Goal: Complete application form: Complete application form

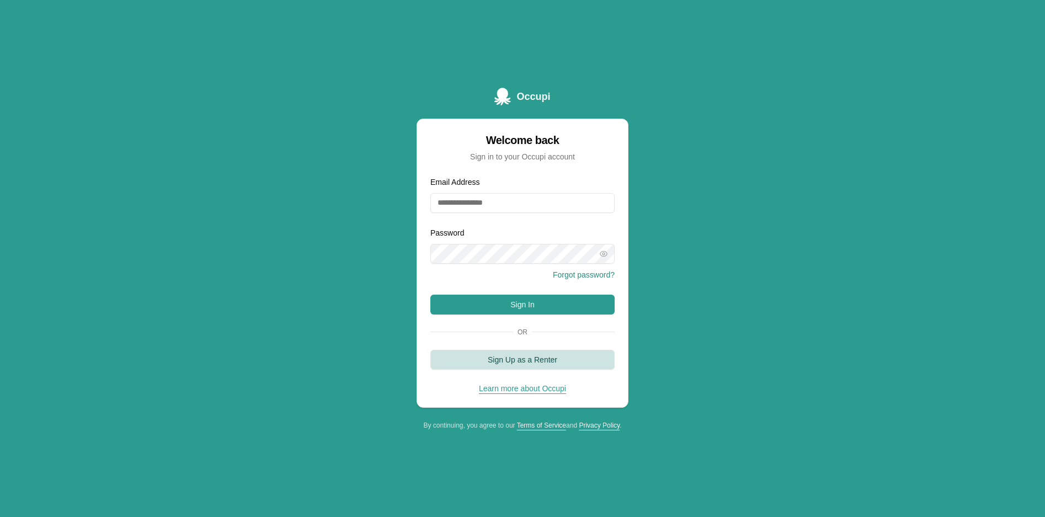
click at [512, 363] on button "Sign Up as a Renter" at bounding box center [522, 360] width 184 height 20
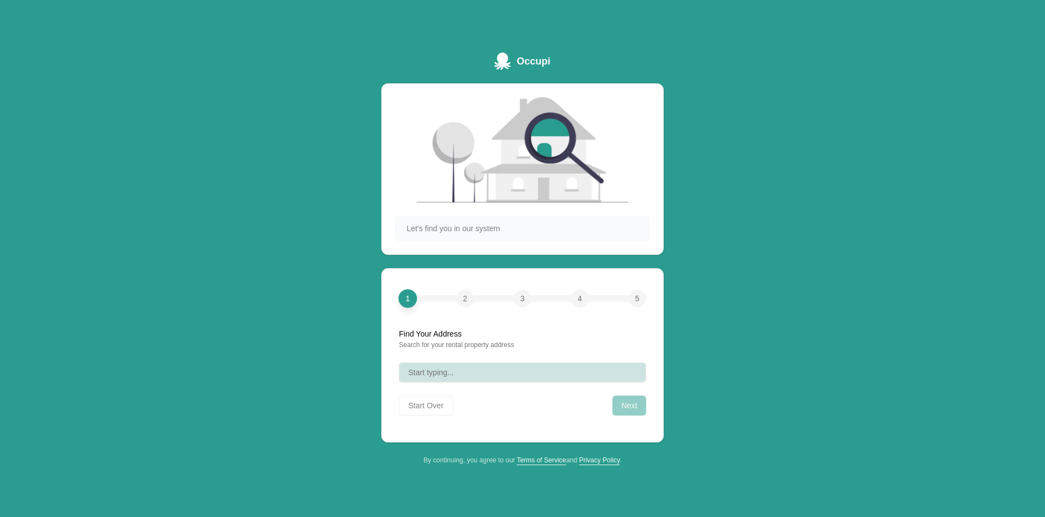
click at [504, 373] on button "Start typing..." at bounding box center [522, 372] width 247 height 20
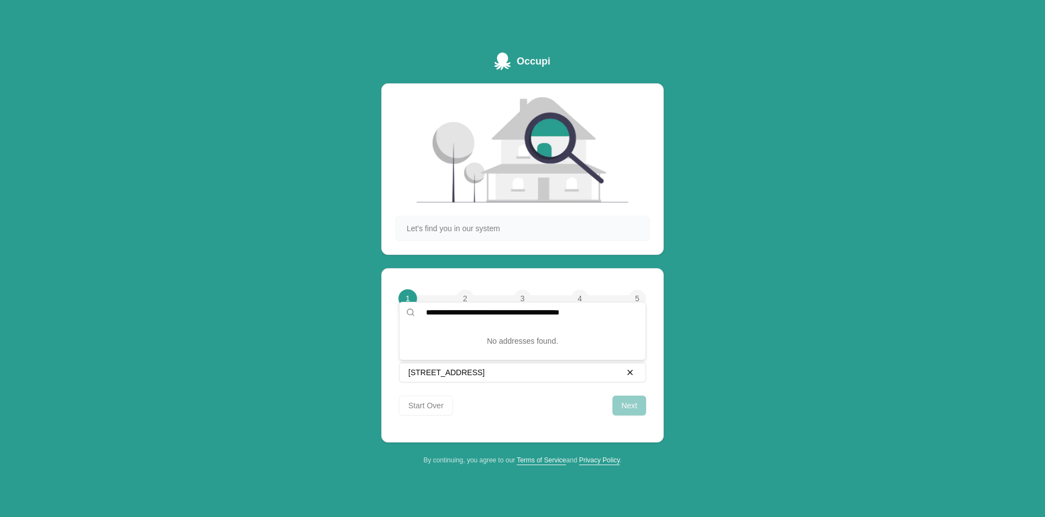
type input "**********"
click at [635, 405] on div "Next" at bounding box center [629, 405] width 34 height 20
click at [461, 400] on div "Start Over Next" at bounding box center [522, 403] width 247 height 24
click at [516, 402] on div "Start Over Next" at bounding box center [522, 403] width 247 height 24
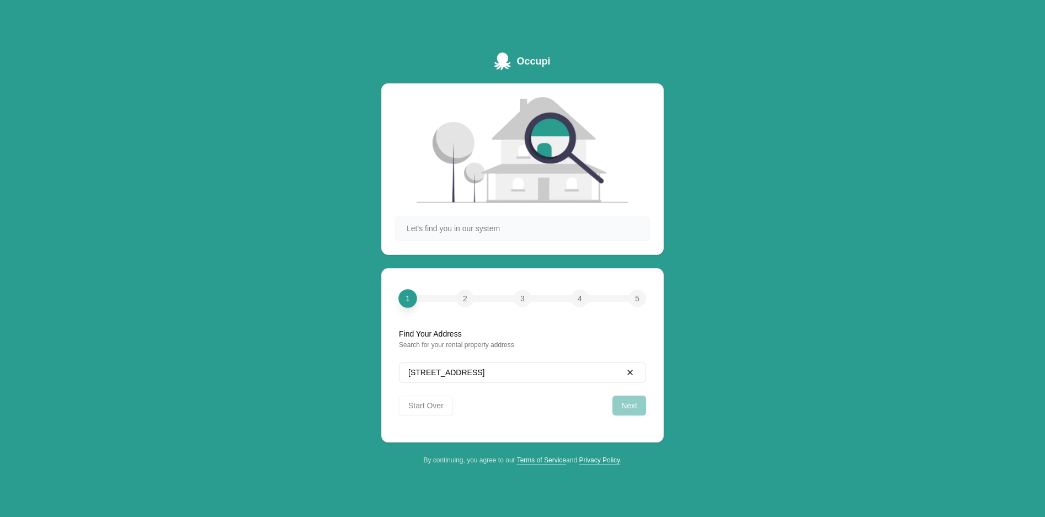
drag, startPoint x: 596, startPoint y: 368, endPoint x: 437, endPoint y: 362, distance: 158.4
click at [438, 362] on div "7466 Universal Blvd Apt. 1411 Orlando, Fl. 32819 Clear Start Over Next" at bounding box center [522, 388] width 255 height 79
click at [469, 371] on span "7466 Universal Blvd Apt. 1411 Orlando, Fl. 32819" at bounding box center [446, 372] width 76 height 11
click at [509, 312] on input "**********" at bounding box center [529, 312] width 220 height 20
click at [634, 409] on div "Next" at bounding box center [629, 405] width 34 height 20
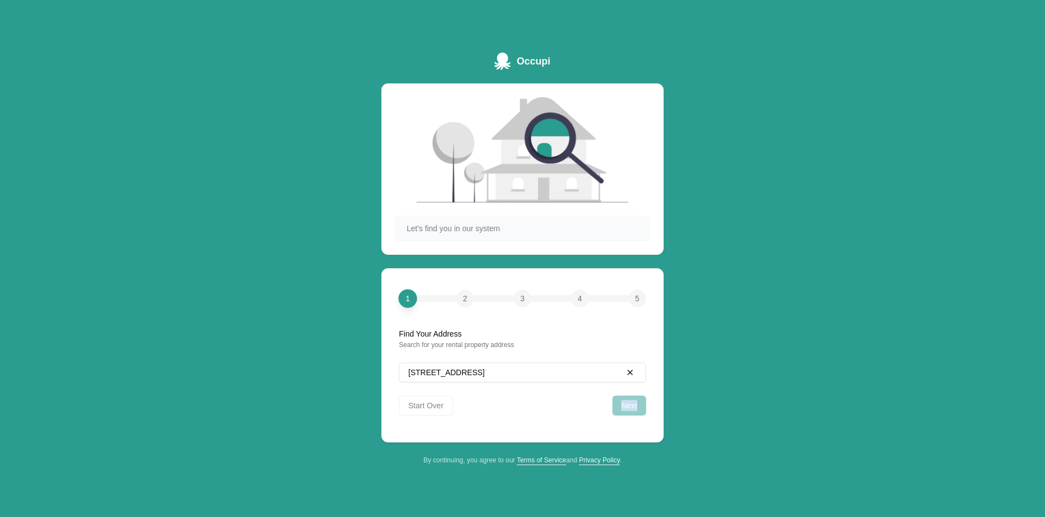
click at [634, 409] on div "Next" at bounding box center [629, 405] width 34 height 20
drag, startPoint x: 634, startPoint y: 409, endPoint x: 620, endPoint y: 403, distance: 15.1
click at [620, 403] on div "Next" at bounding box center [629, 405] width 34 height 20
click at [468, 402] on div "Start Over Next" at bounding box center [522, 403] width 247 height 24
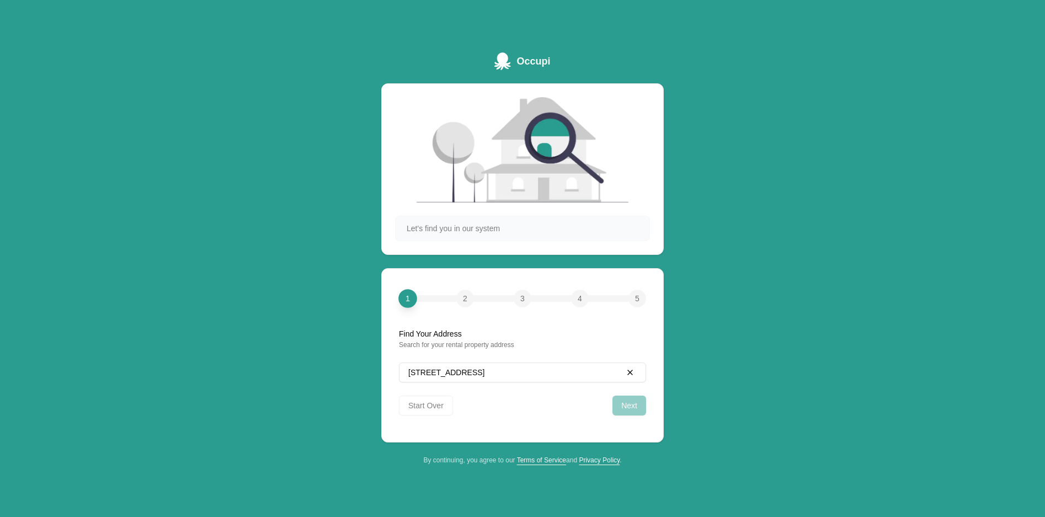
click at [444, 404] on div "Start Over Next" at bounding box center [522, 403] width 247 height 24
click at [435, 373] on span "7466 Universal Blvd Apt. 1411 Orlando, Fl. 32819" at bounding box center [446, 372] width 76 height 11
click at [469, 301] on div "2" at bounding box center [465, 299] width 18 height 18
click at [426, 373] on span "7466 Universal Blvd Apt. 1411 Orlando, Fl. 32819" at bounding box center [446, 372] width 76 height 11
click at [442, 312] on input "**********" at bounding box center [529, 312] width 220 height 20
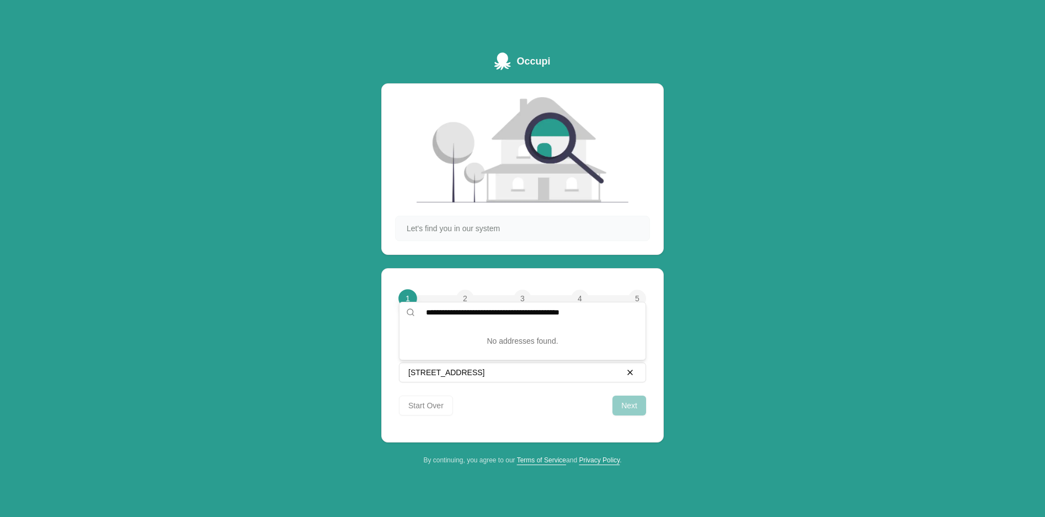
type input "**********"
click at [552, 129] on img at bounding box center [522, 149] width 212 height 105
click at [532, 57] on span "Occupi" at bounding box center [533, 61] width 34 height 15
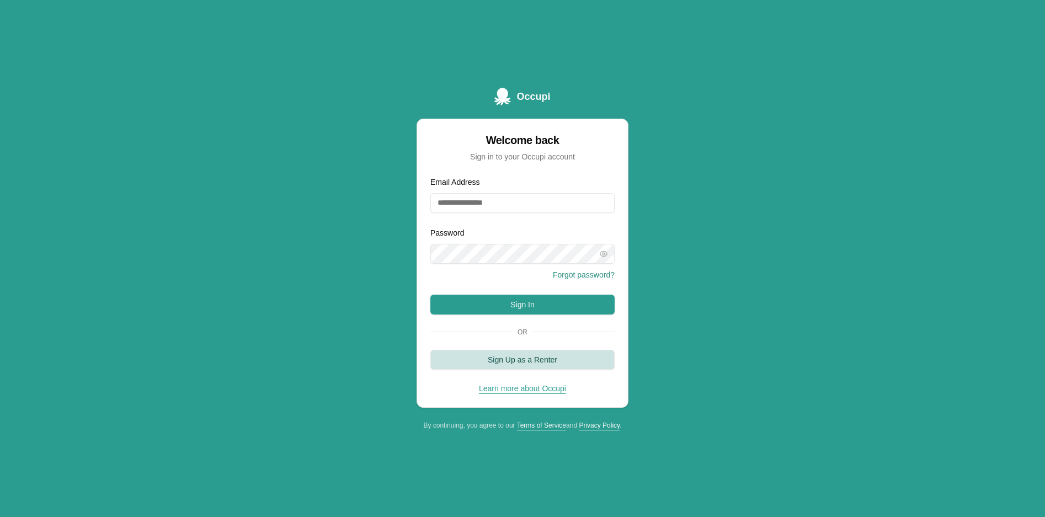
click at [549, 359] on button "Sign Up as a Renter" at bounding box center [522, 360] width 184 height 20
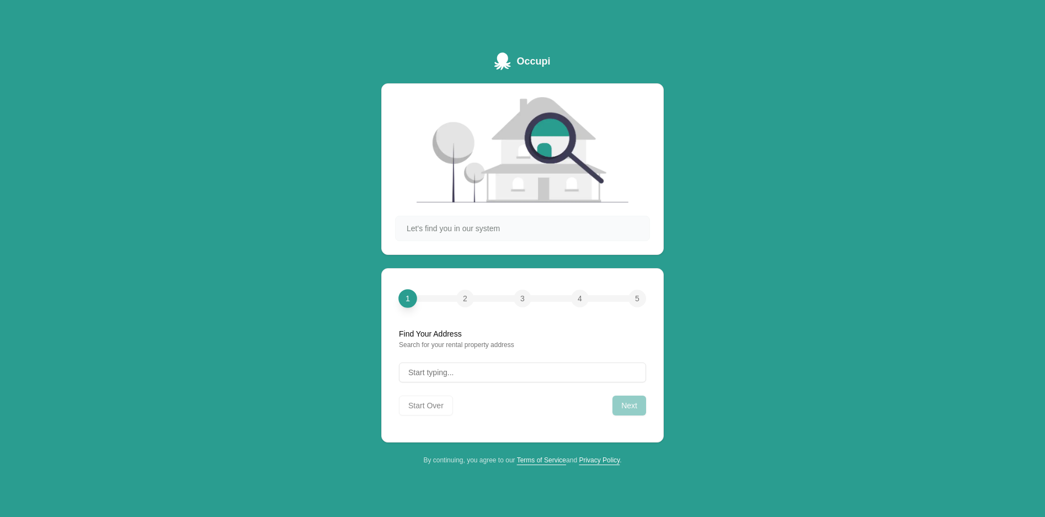
click at [482, 343] on div "Search for your rental property address" at bounding box center [522, 344] width 247 height 9
click at [461, 366] on button "Start typing..." at bounding box center [522, 372] width 247 height 20
type input "*"
click at [437, 223] on span "Let's find you in our system" at bounding box center [453, 228] width 93 height 11
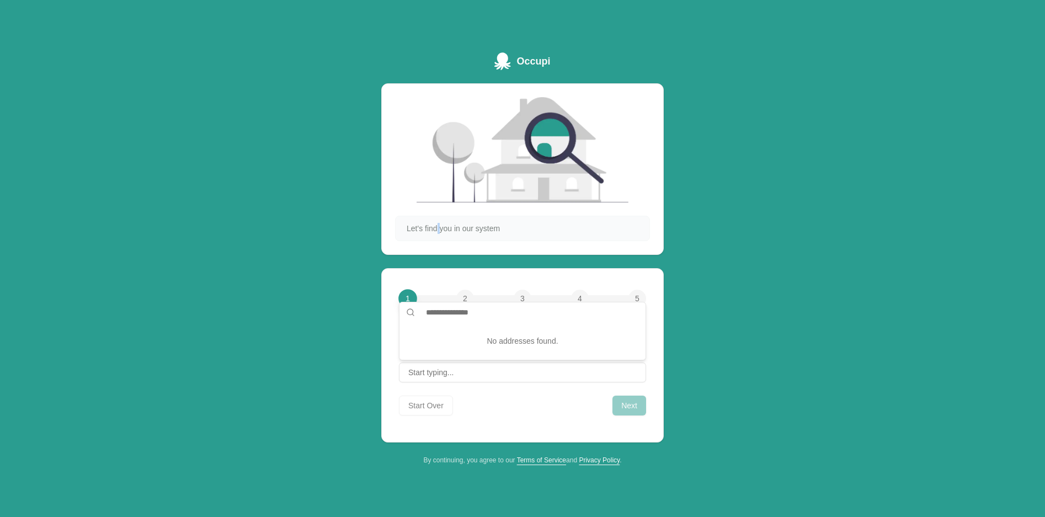
click at [437, 223] on span "Let's find you in our system" at bounding box center [453, 228] width 93 height 11
click at [464, 301] on span "2" at bounding box center [465, 298] width 4 height 11
click at [465, 301] on span "2" at bounding box center [465, 298] width 4 height 11
click at [420, 345] on div "Search for your rental property address" at bounding box center [522, 344] width 247 height 9
click at [420, 348] on div "Search for your rental property address" at bounding box center [522, 344] width 247 height 9
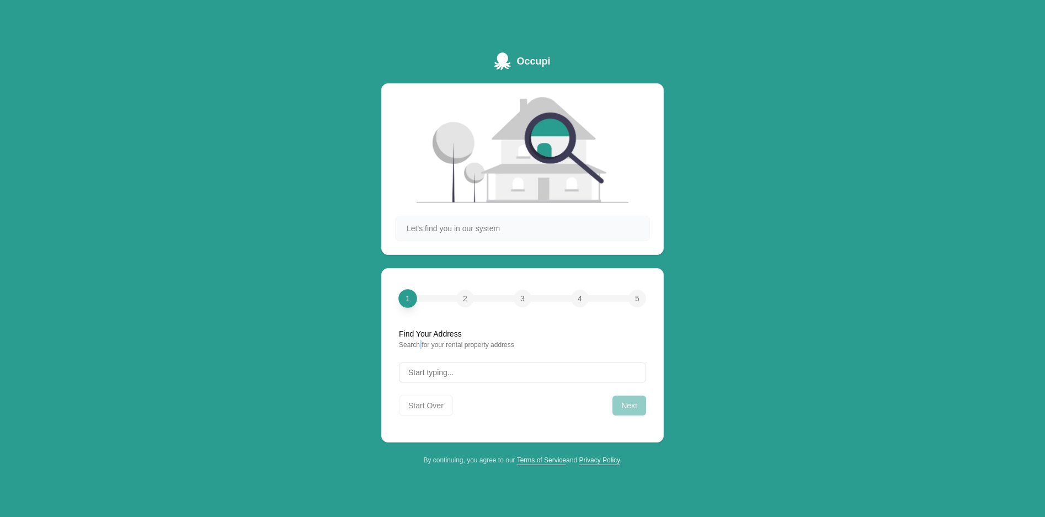
click at [419, 348] on div "Search for your rental property address" at bounding box center [522, 344] width 247 height 9
click at [405, 376] on button "Start typing..." at bounding box center [522, 372] width 247 height 20
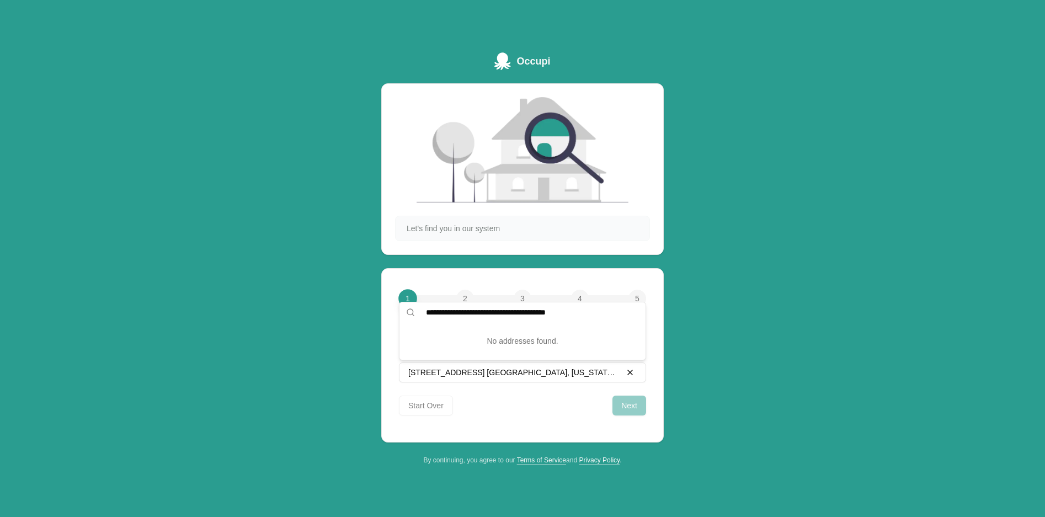
type input "**********"
click at [633, 406] on div "Next" at bounding box center [629, 405] width 34 height 20
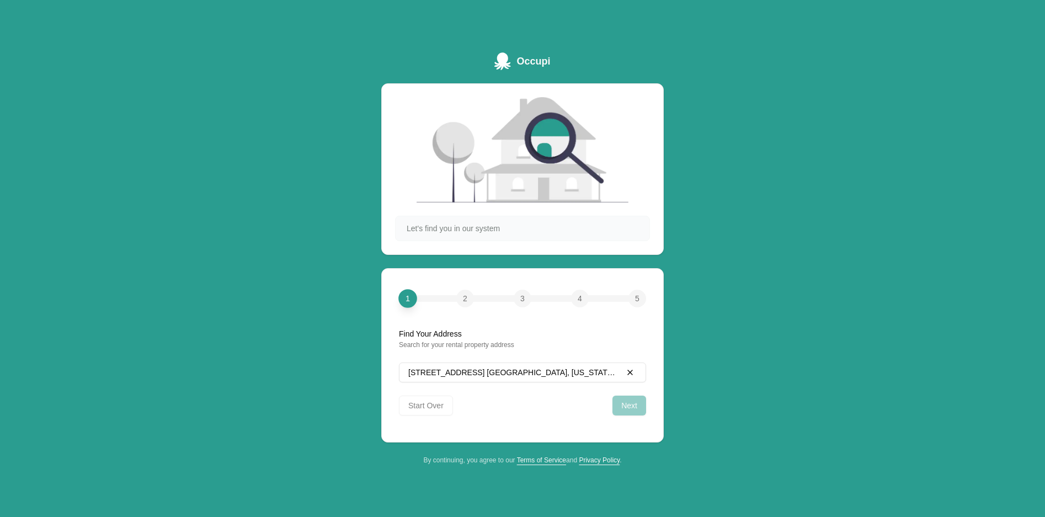
click at [633, 406] on div "Next" at bounding box center [629, 405] width 34 height 20
click at [632, 374] on div "Clear" at bounding box center [629, 372] width 13 height 13
click at [424, 410] on div "Start Over Next" at bounding box center [522, 403] width 247 height 24
click at [426, 407] on div "Start Over Next" at bounding box center [522, 403] width 247 height 24
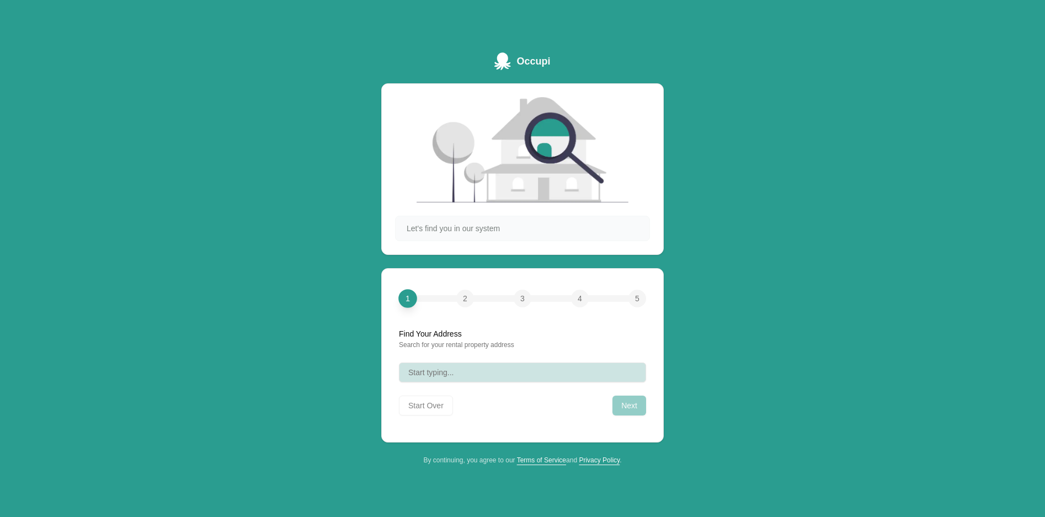
drag, startPoint x: 426, startPoint y: 407, endPoint x: 484, endPoint y: 217, distance: 198.4
click at [484, 217] on div "Let's find you in our system" at bounding box center [522, 228] width 255 height 25
click at [535, 115] on img at bounding box center [522, 149] width 212 height 105
click at [528, 62] on span "Occupi" at bounding box center [533, 61] width 34 height 15
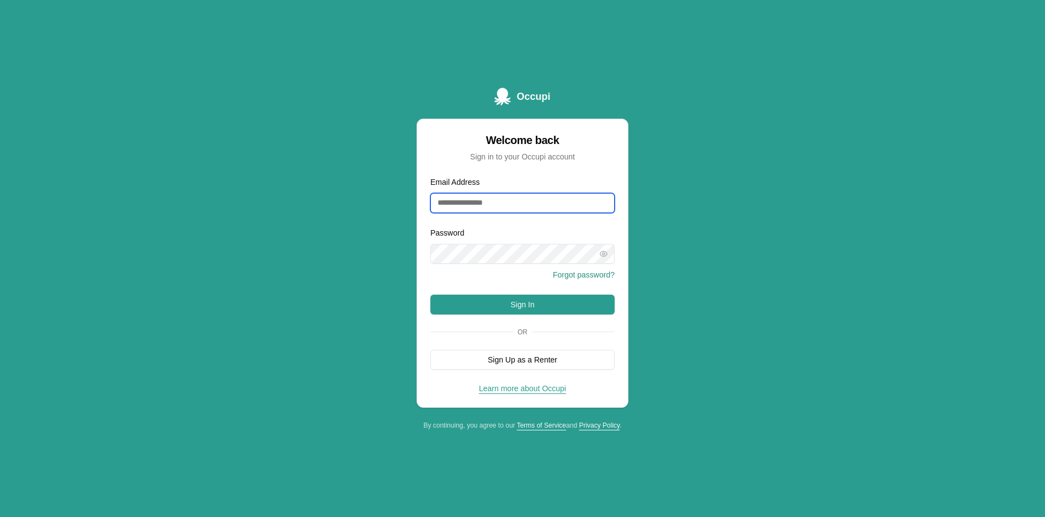
click at [510, 201] on input "Email Address" at bounding box center [522, 203] width 184 height 20
type input "**********"
click at [510, 233] on div "Password Forgot password?" at bounding box center [522, 253] width 184 height 55
click at [479, 265] on div "Password Forgot password?" at bounding box center [522, 253] width 184 height 55
click at [471, 229] on div "Password Forgot password?" at bounding box center [522, 253] width 184 height 55
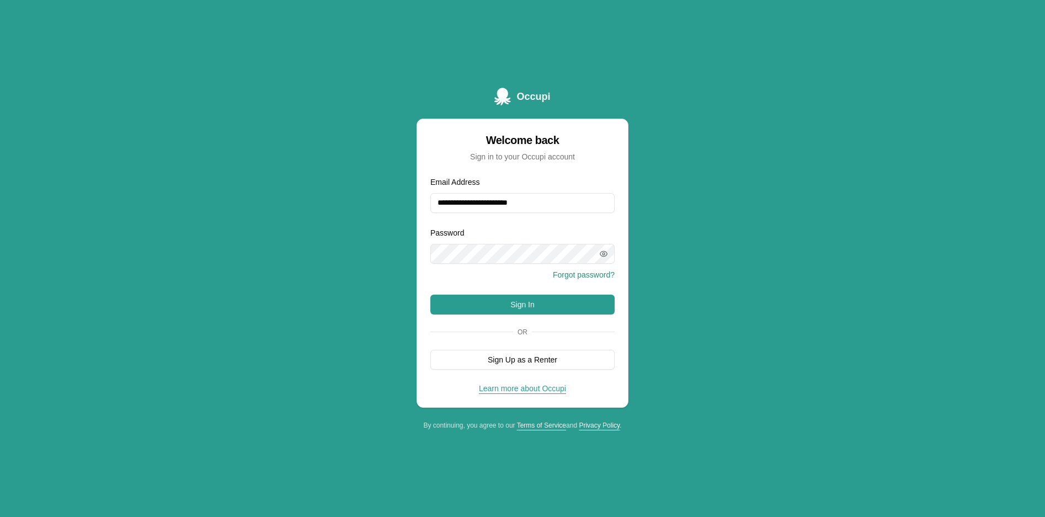
click at [604, 258] on icon "button" at bounding box center [603, 253] width 9 height 9
click at [501, 306] on button "Sign In" at bounding box center [522, 305] width 184 height 20
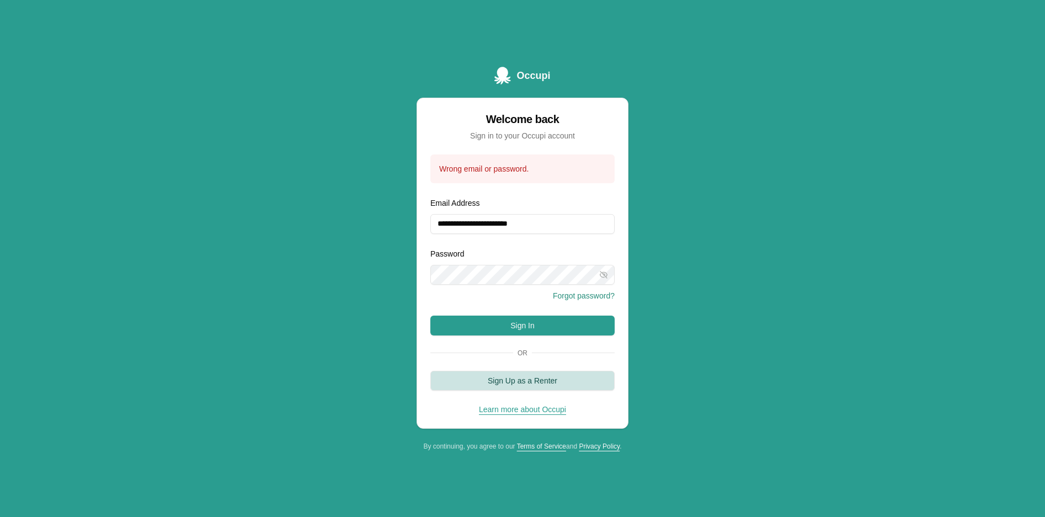
click at [516, 381] on button "Sign Up as a Renter" at bounding box center [522, 381] width 184 height 20
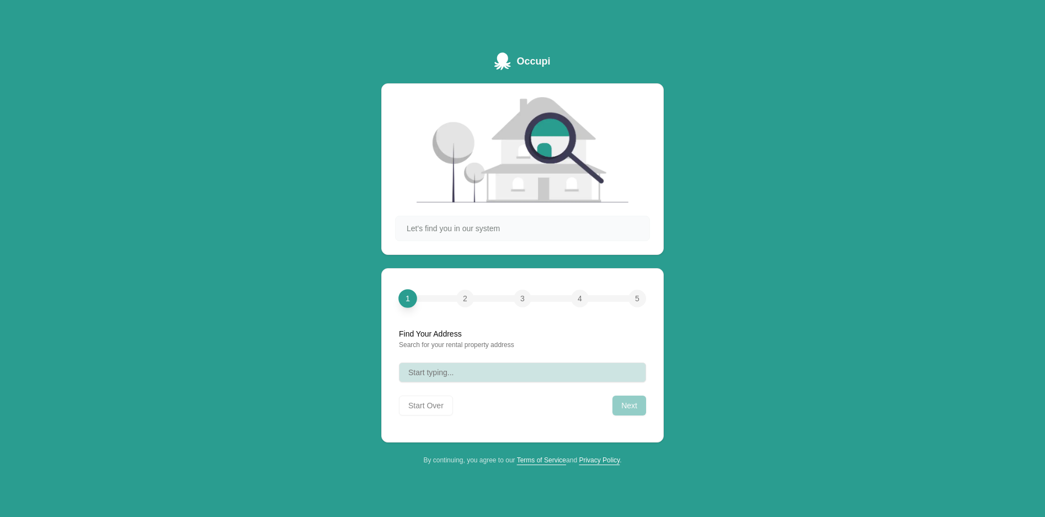
click at [455, 374] on button "Start typing..." at bounding box center [522, 372] width 247 height 20
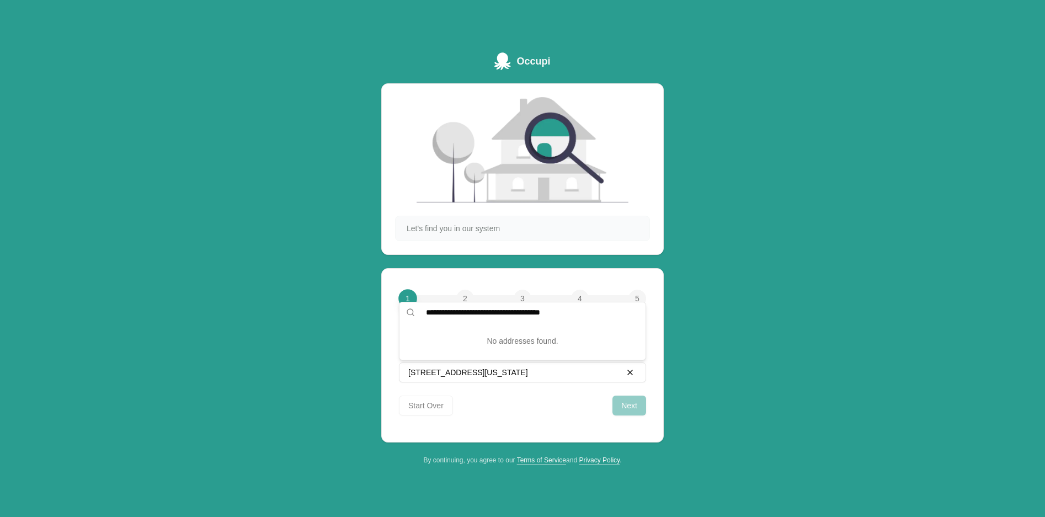
click at [511, 306] on input "**********" at bounding box center [529, 312] width 220 height 20
type input "**********"
click at [428, 403] on div "Start Over Next" at bounding box center [522, 403] width 247 height 24
click at [427, 404] on div "Start Over Next" at bounding box center [522, 403] width 247 height 24
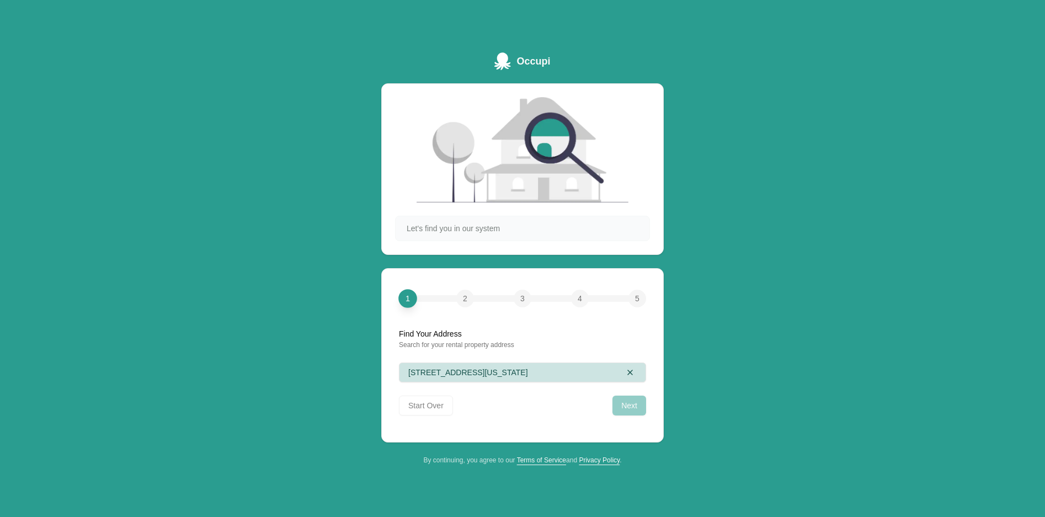
click at [528, 375] on span "7466 Universal Boulevard Apt. 1411 Orlando, Florida" at bounding box center [468, 372] width 120 height 11
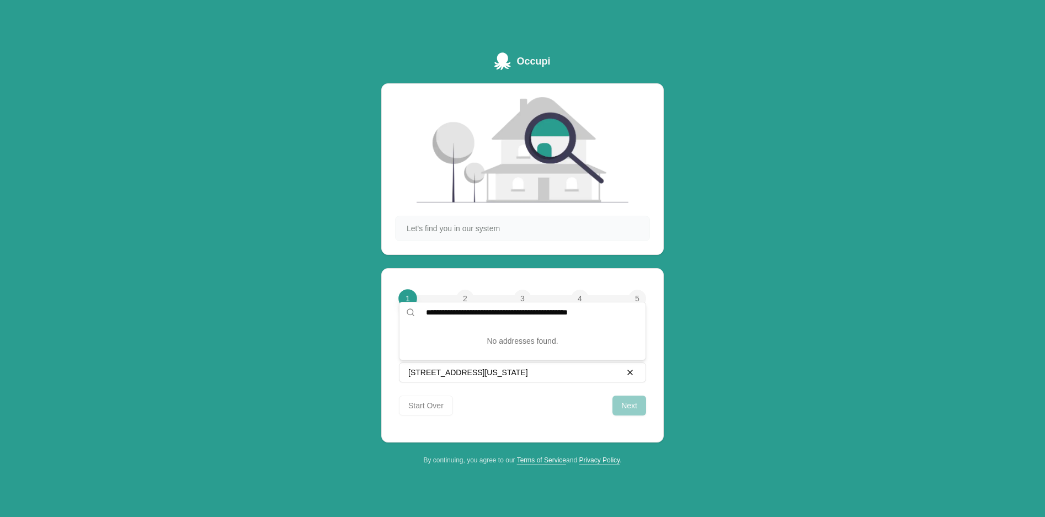
click at [410, 311] on icon at bounding box center [410, 312] width 9 height 9
click at [613, 309] on input "**********" at bounding box center [529, 312] width 220 height 20
click at [638, 415] on div "Next" at bounding box center [629, 405] width 34 height 20
click at [638, 413] on div "Next" at bounding box center [629, 405] width 34 height 20
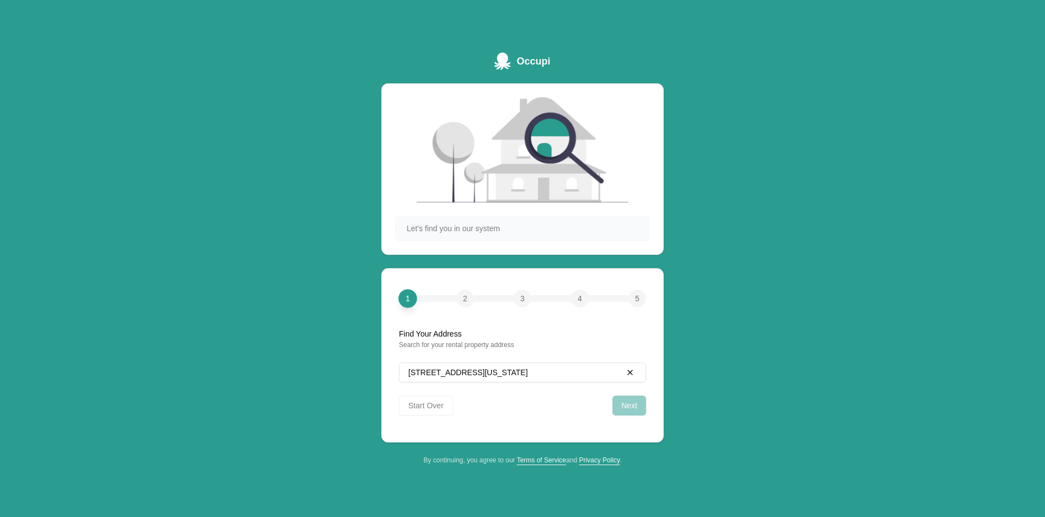
click at [638, 413] on div "Next" at bounding box center [629, 405] width 34 height 20
click at [637, 411] on div "Next" at bounding box center [629, 405] width 34 height 20
